Goal: Transaction & Acquisition: Register for event/course

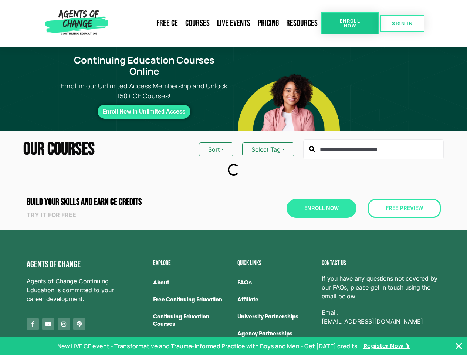
click at [234, 194] on div "Enroll Now" at bounding box center [297, 208] width 126 height 29
click at [302, 23] on link "Resources" at bounding box center [302, 23] width 39 height 17
click at [350, 23] on span "Enroll Now" at bounding box center [350, 23] width 34 height 10
click at [402, 23] on span "SIGN IN" at bounding box center [402, 23] width 21 height 5
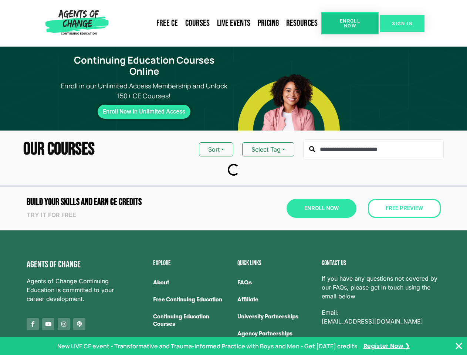
click at [402, 23] on span "SIGN IN" at bounding box center [402, 23] width 21 height 5
click at [216, 142] on button "Sort" at bounding box center [216, 149] width 34 height 14
click at [268, 142] on button "Select Tag" at bounding box center [268, 149] width 52 height 14
click at [321, 206] on span "Enroll Now" at bounding box center [321, 209] width 34 height 6
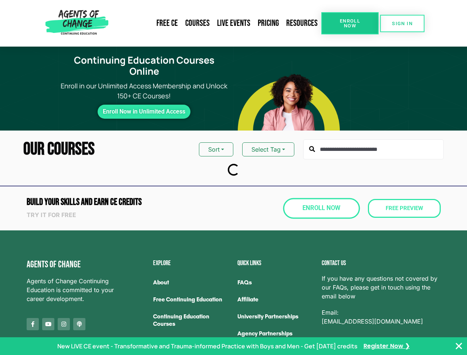
click at [321, 205] on span "Enroll Now" at bounding box center [321, 208] width 38 height 6
